Goal: Task Accomplishment & Management: Use online tool/utility

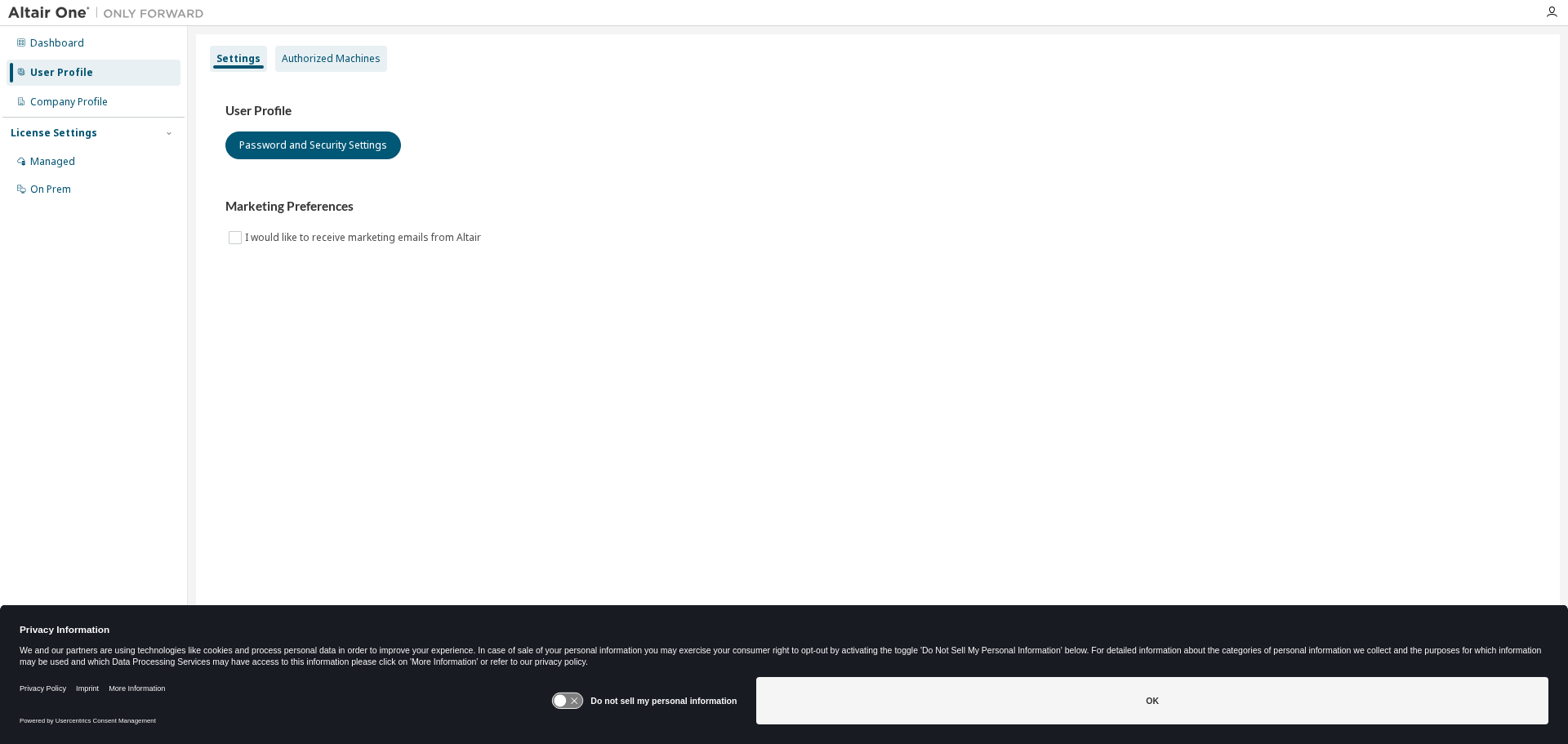
click at [347, 61] on div "Authorized Machines" at bounding box center [331, 58] width 99 height 13
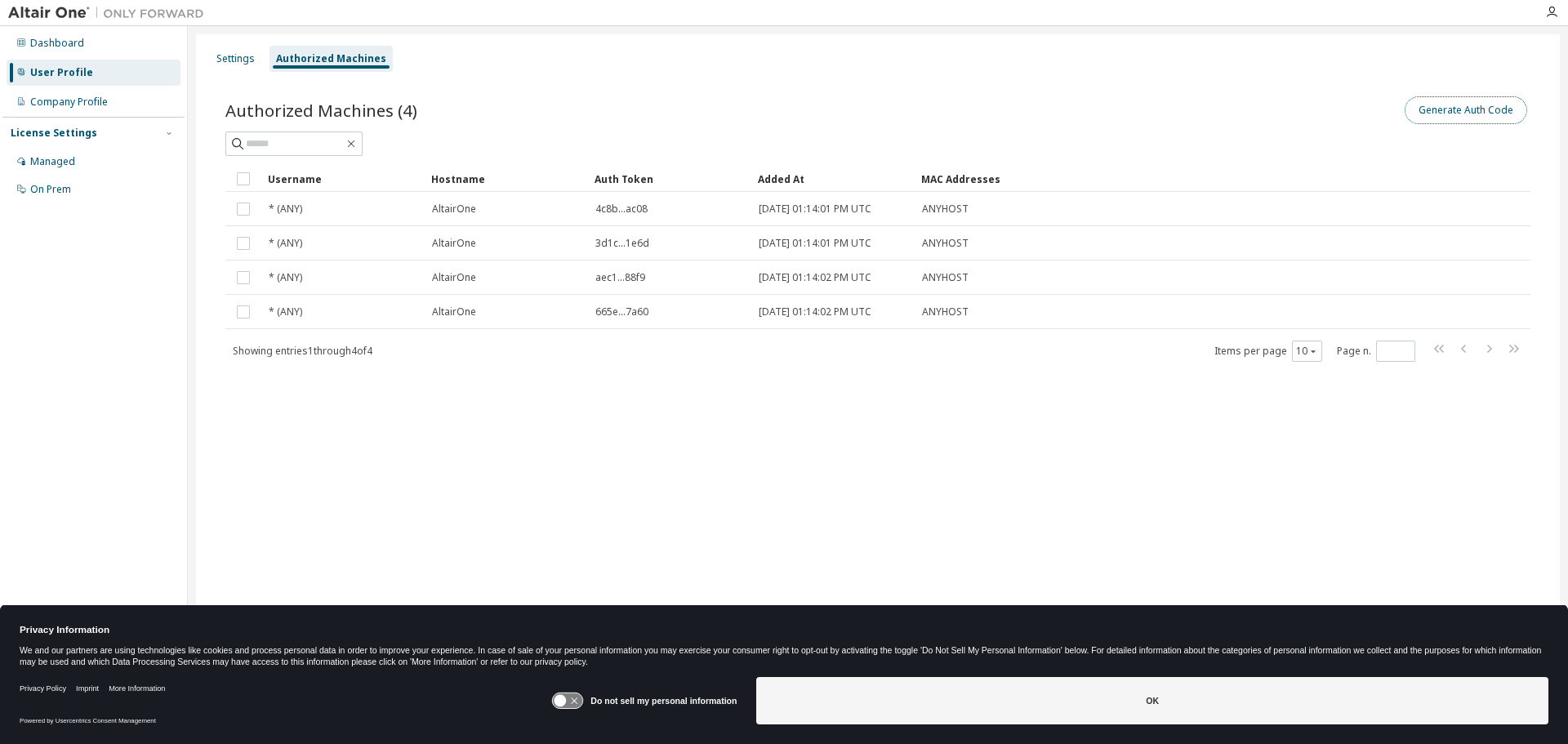
click at [1420, 107] on button "Generate Auth Code" at bounding box center [1466, 110] width 122 height 28
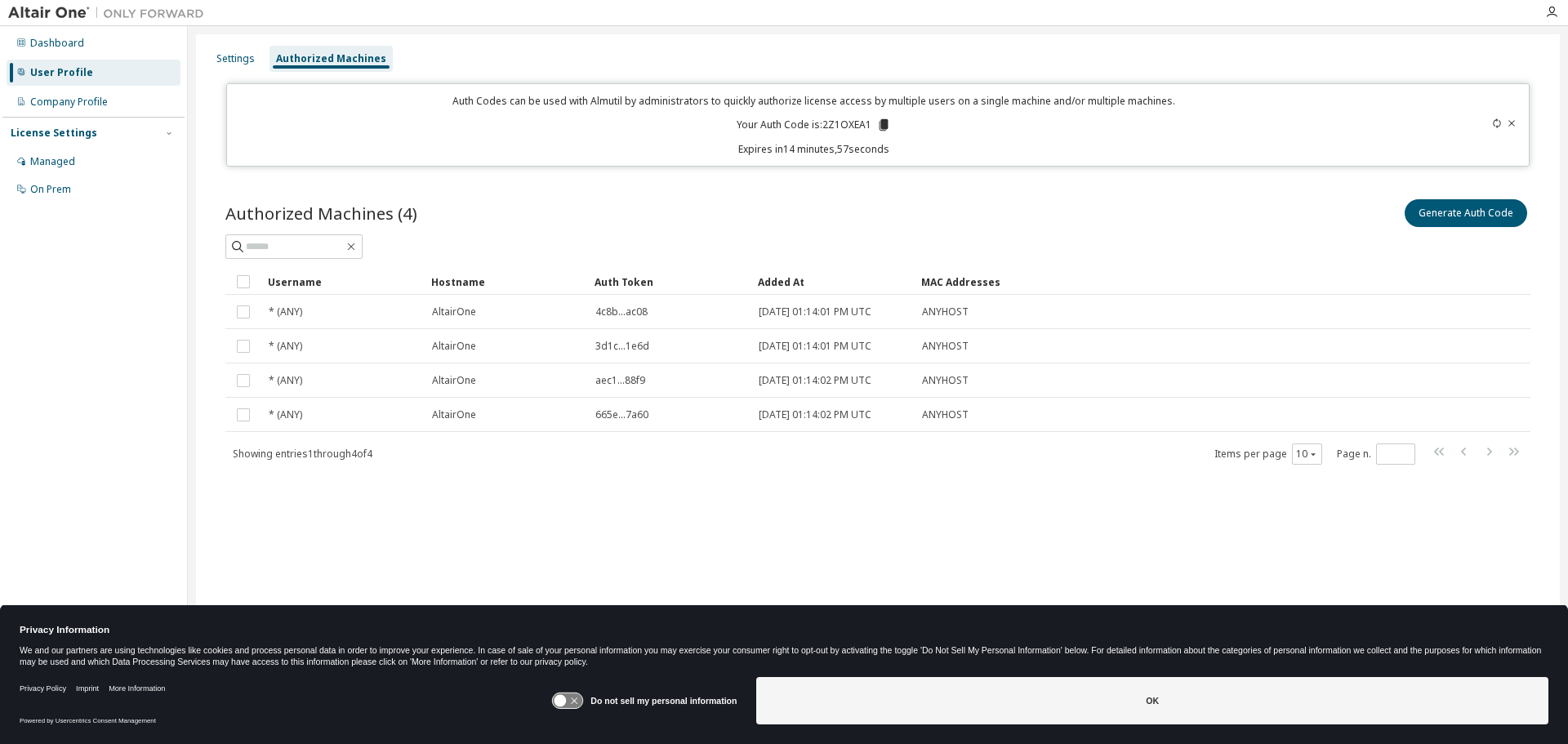
click at [850, 126] on p "Your Auth Code is: 2Z1OXEA1" at bounding box center [814, 124] width 154 height 15
click at [881, 126] on icon at bounding box center [884, 125] width 9 height 12
click at [851, 148] on div "Auth Code copied to clipboard" at bounding box center [818, 150] width 145 height 17
click at [882, 125] on icon at bounding box center [884, 125] width 9 height 12
drag, startPoint x: 768, startPoint y: 472, endPoint x: 743, endPoint y: 479, distance: 26.0
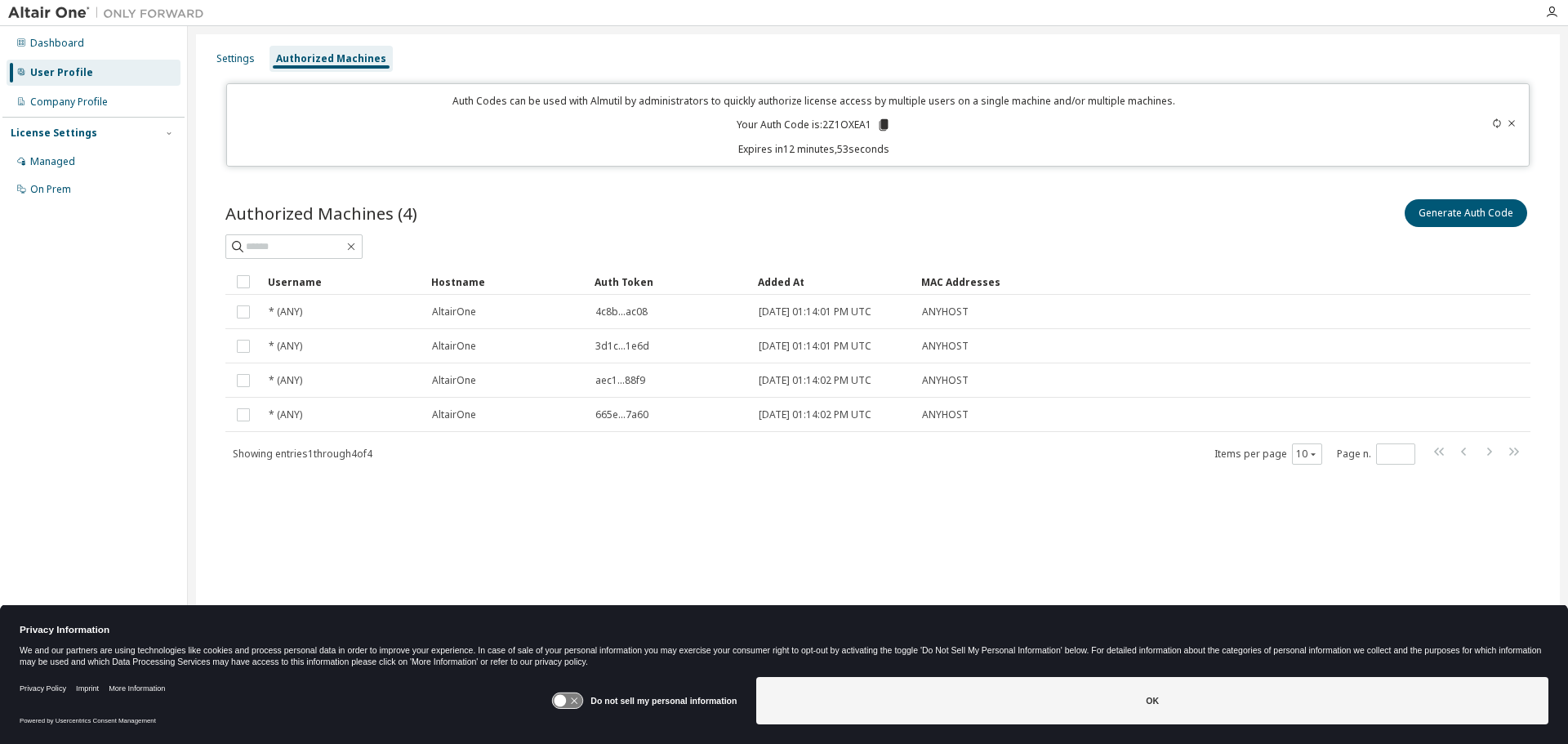
click at [767, 472] on div "Authorized Machines (4) Generate Auth Code Clear Load Save Save As Field Operat…" at bounding box center [878, 342] width 1345 height 331
click at [865, 123] on p "Your Auth Code is: 2Z1OXEA1" at bounding box center [814, 124] width 154 height 15
click at [379, 527] on div "Settings Authorized Machines Auth Codes can be used with Almutil by administrat…" at bounding box center [878, 361] width 1364 height 655
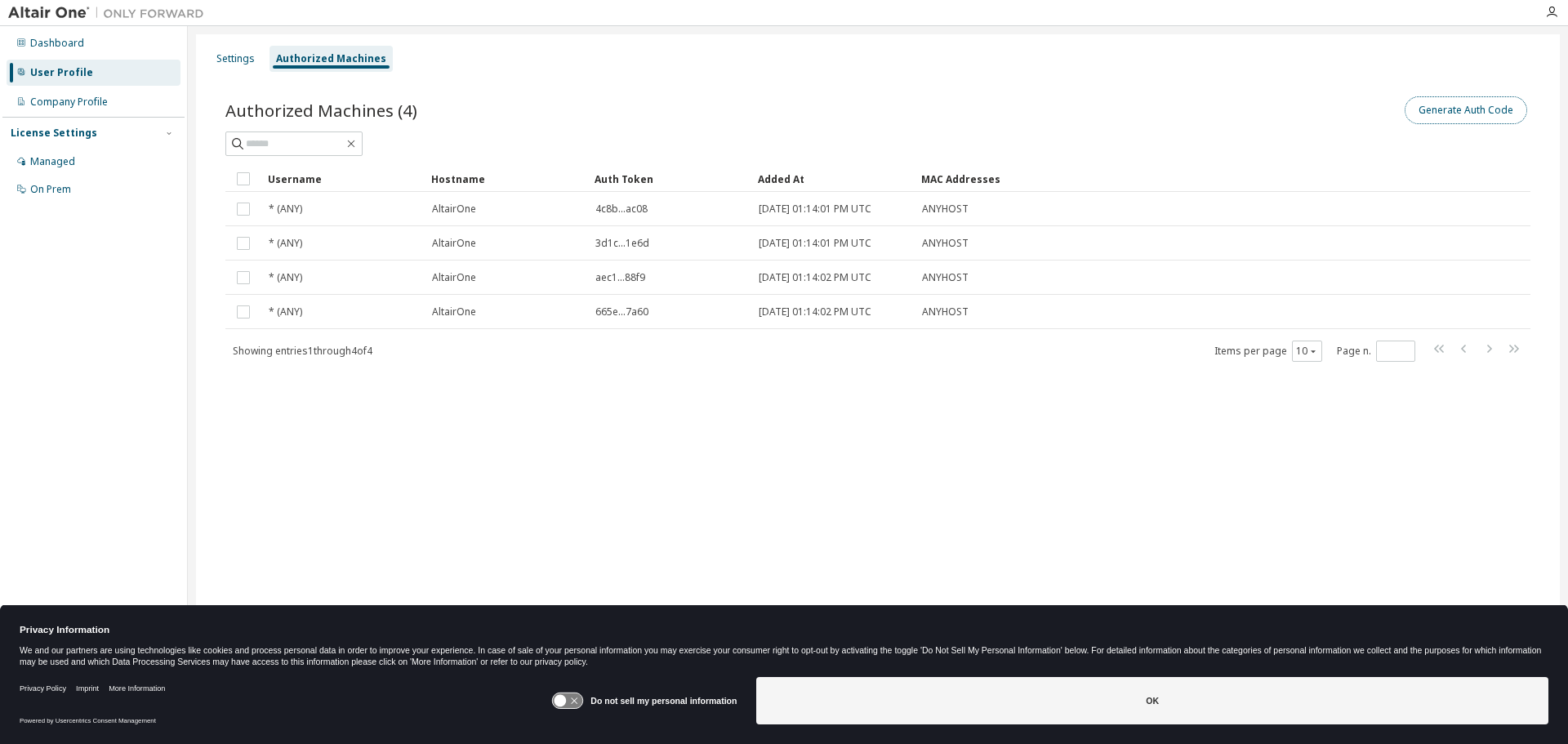
click at [1460, 112] on button "Generate Auth Code" at bounding box center [1466, 110] width 122 height 28
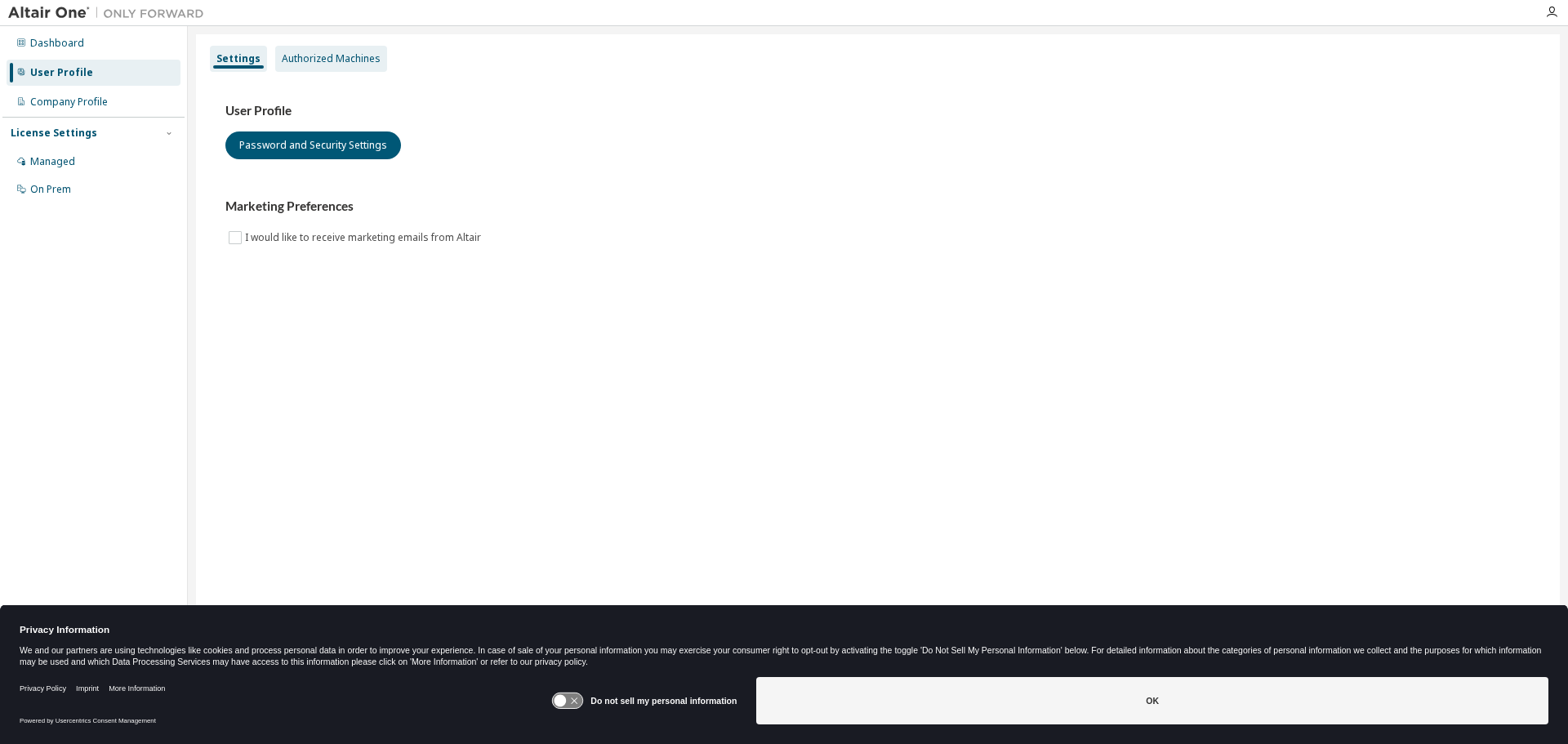
click at [345, 64] on div "Authorized Machines" at bounding box center [331, 58] width 99 height 13
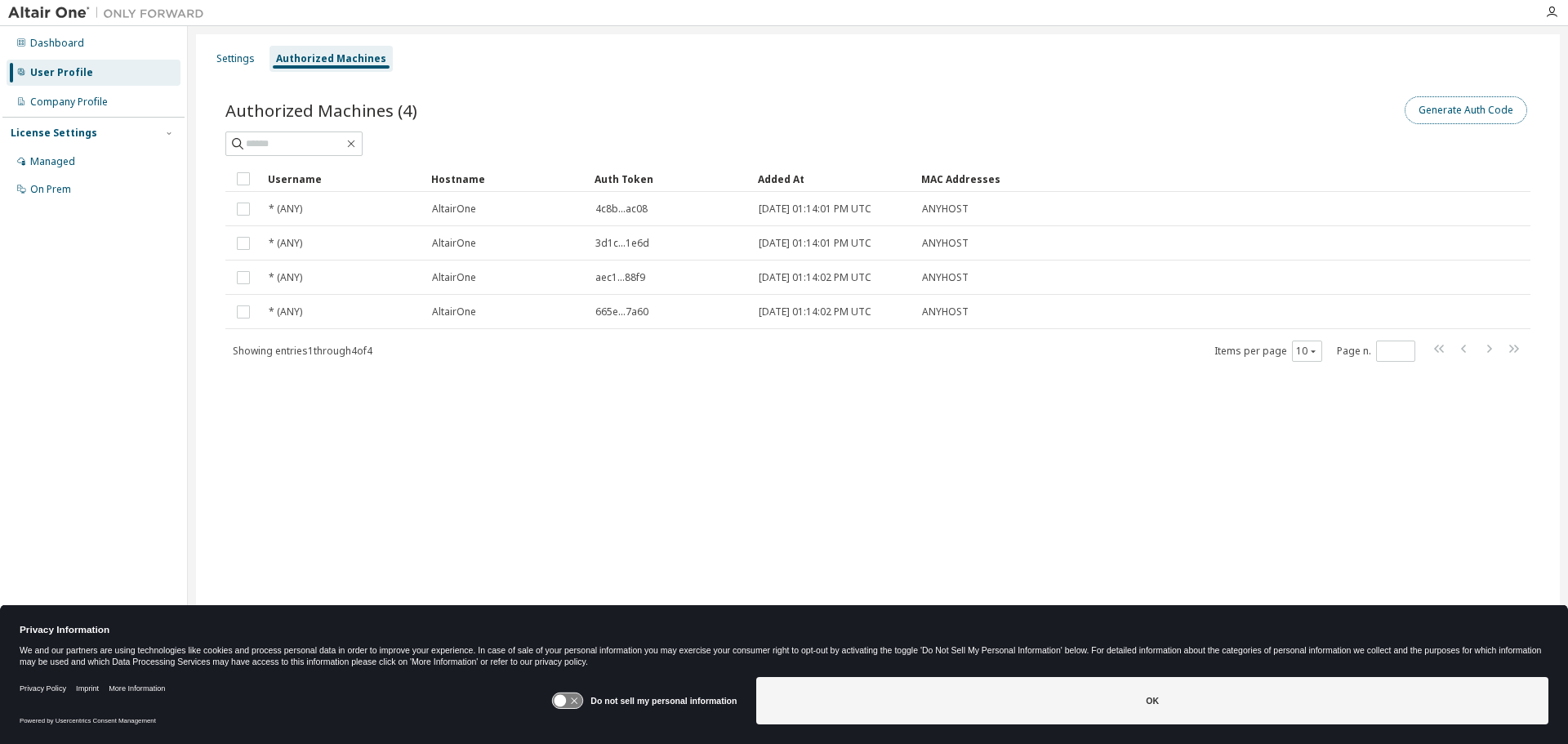
click at [1438, 113] on button "Generate Auth Code" at bounding box center [1466, 110] width 122 height 28
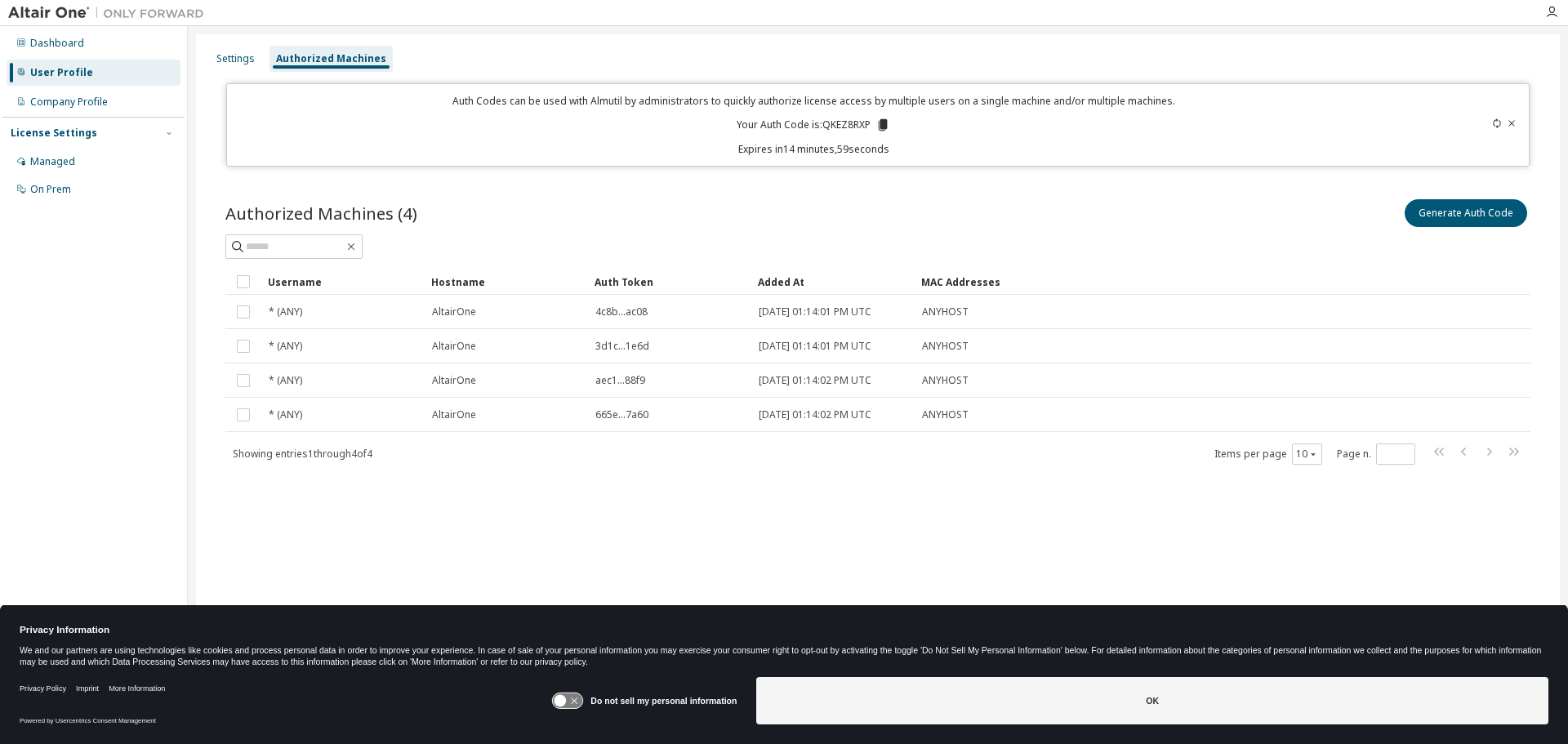
click at [852, 122] on p "Your Auth Code is: QKEZ8RXP" at bounding box center [814, 124] width 153 height 15
click at [888, 126] on icon at bounding box center [883, 124] width 15 height 15
